Goal: Complete application form: Complete application form

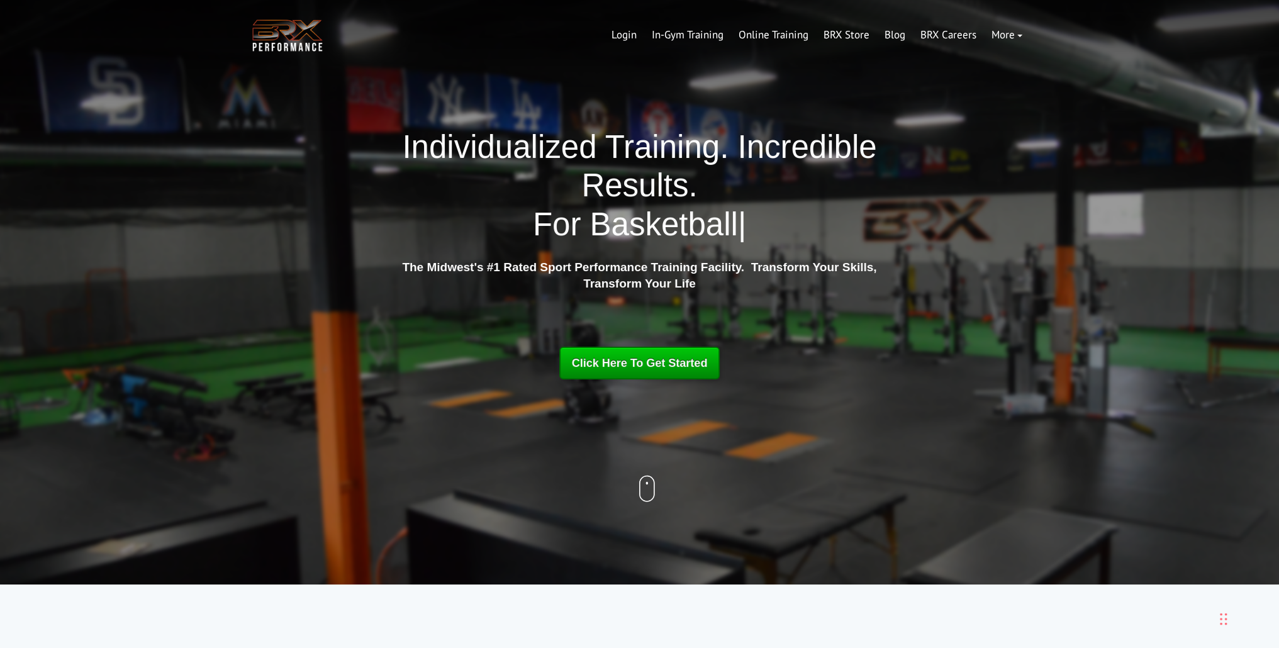
click at [629, 367] on span "Click Here To Get Started" at bounding box center [640, 363] width 136 height 13
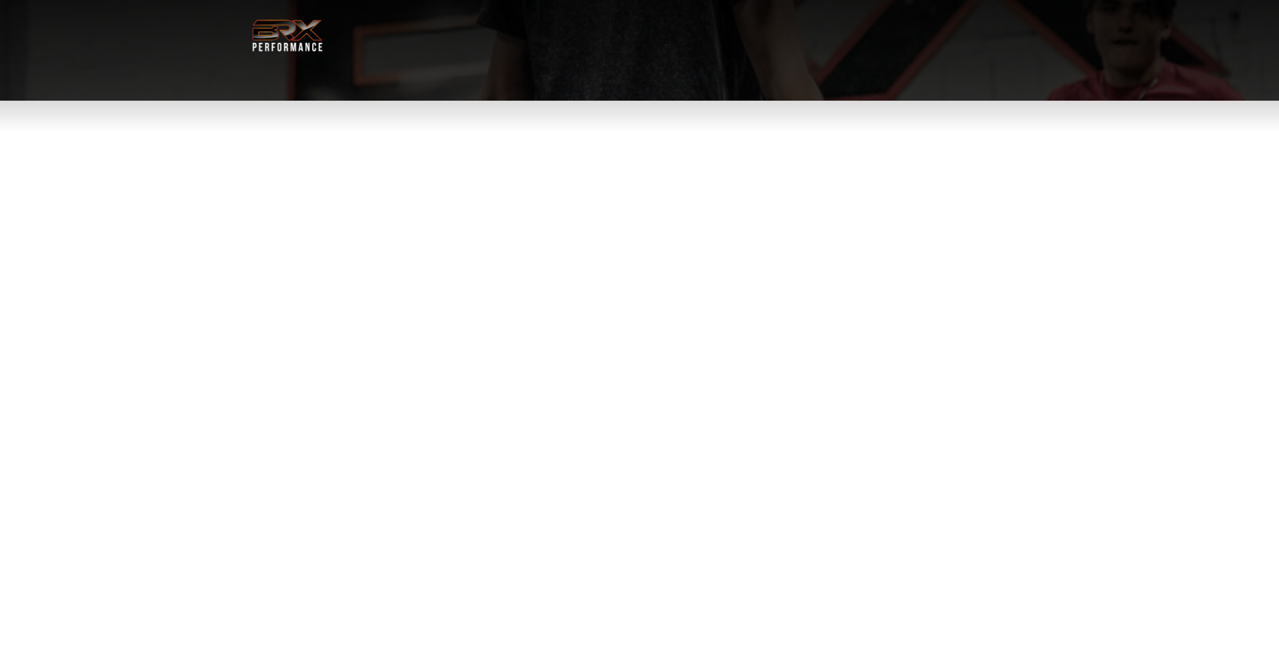
select select "**"
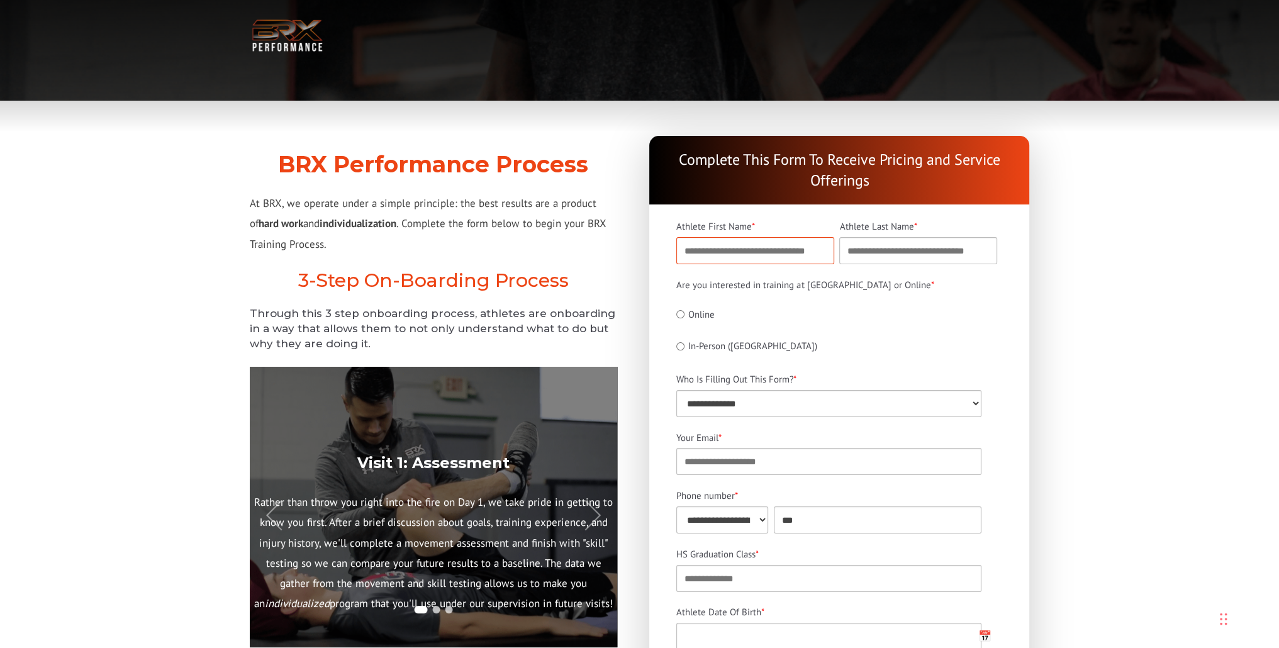
click at [790, 250] on input "Athlete First Name *" at bounding box center [755, 250] width 158 height 27
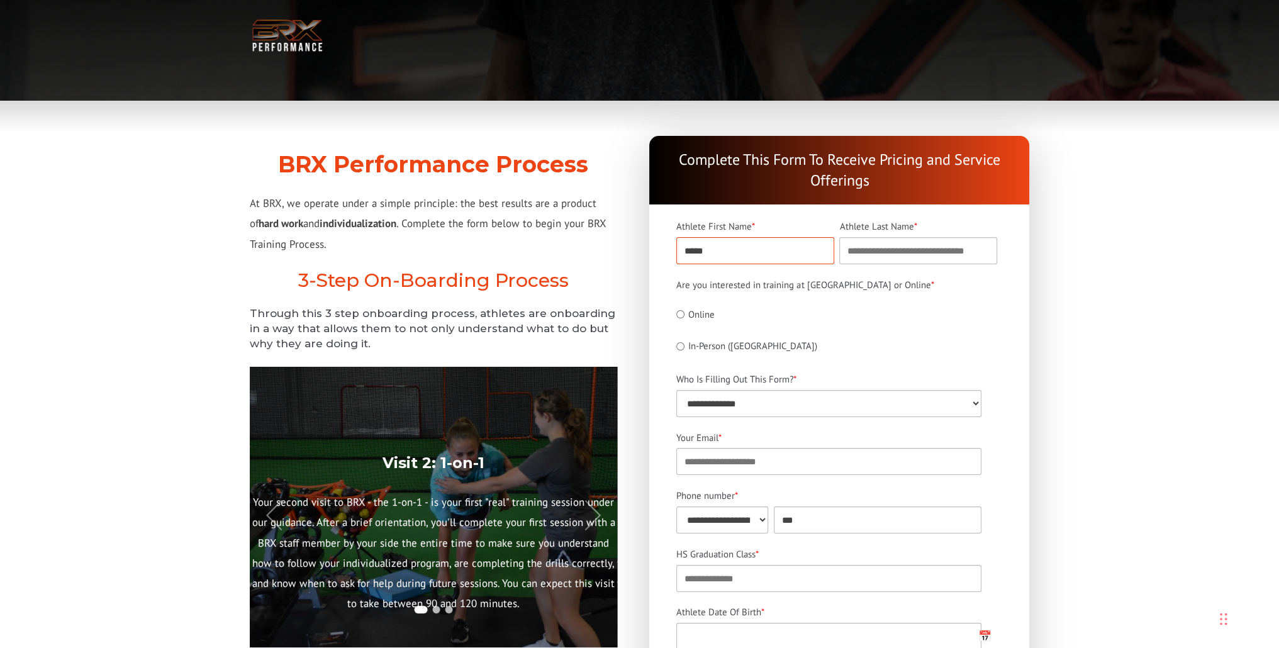
type input "*****"
